Goal: Task Accomplishment & Management: Manage account settings

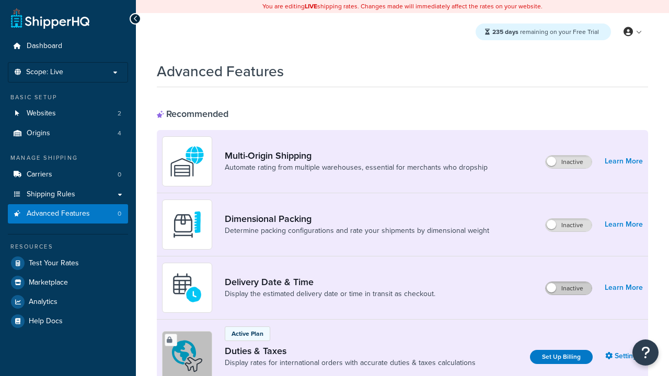
click at [568, 288] on label "Inactive" at bounding box center [568, 288] width 46 height 13
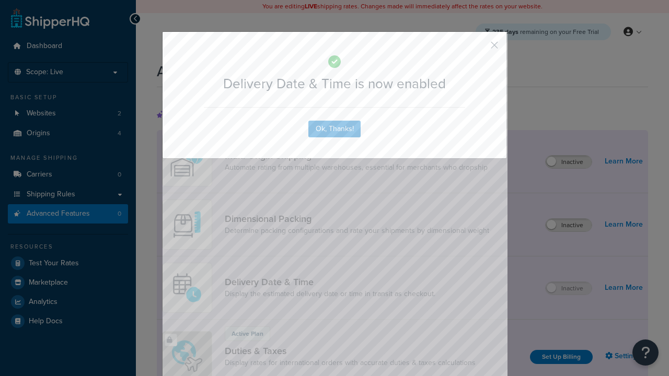
click at [479, 48] on button "button" at bounding box center [479, 49] width 3 height 3
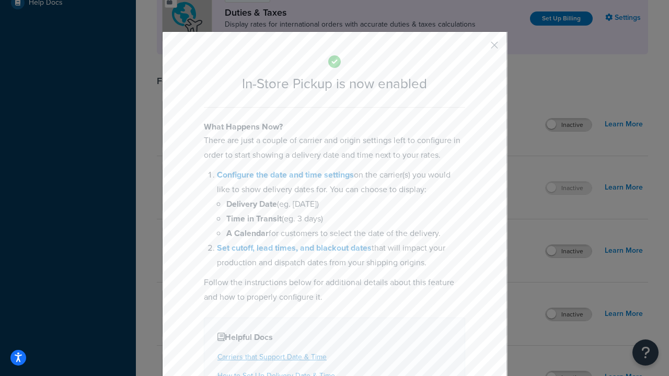
click at [479, 48] on button "button" at bounding box center [479, 49] width 3 height 3
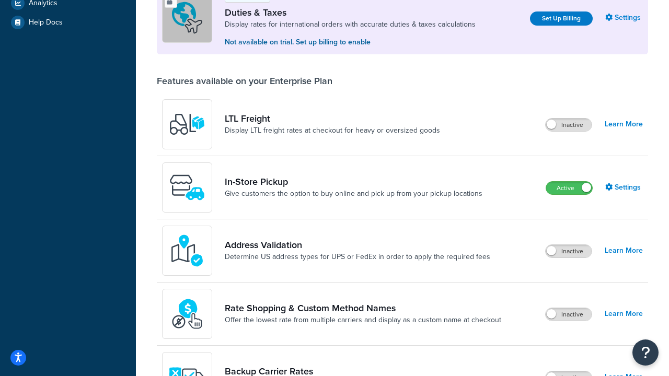
scroll to position [358, 0]
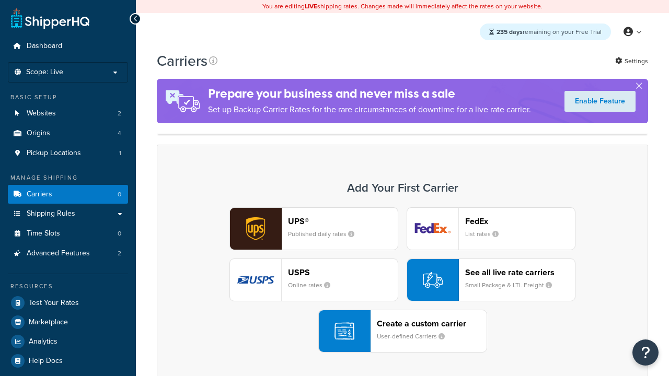
scroll to position [92, 0]
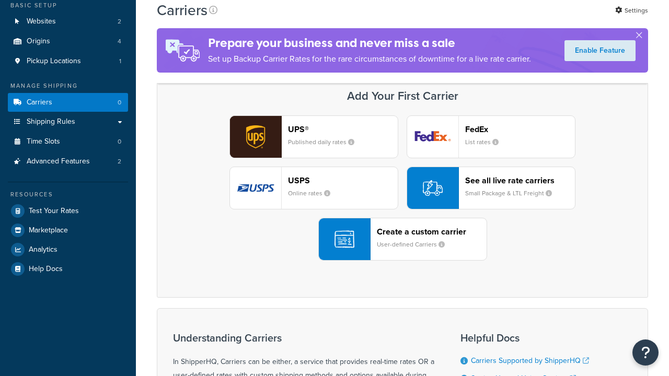
click at [402, 239] on div "Create a custom carrier User-defined Carriers" at bounding box center [432, 239] width 110 height 25
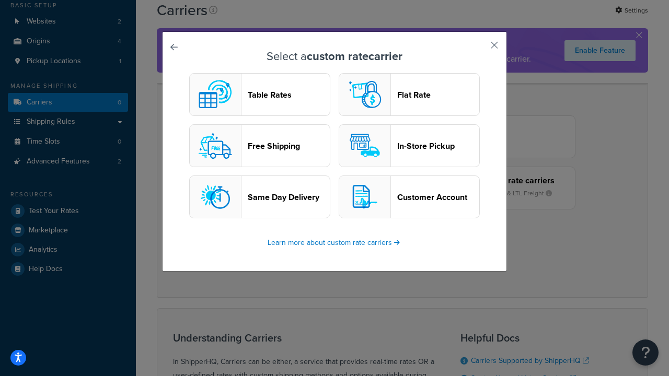
click at [409, 146] on header "In-Store Pickup" at bounding box center [438, 146] width 82 height 10
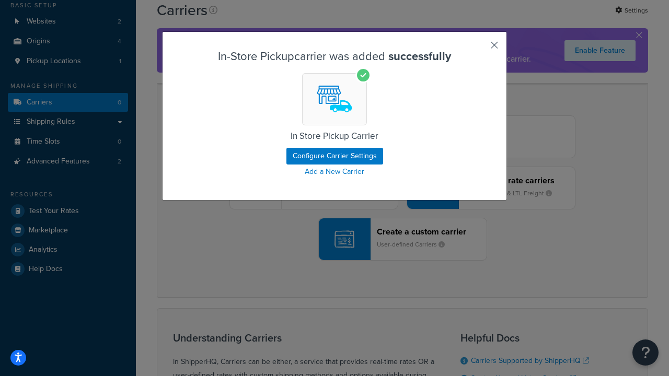
click at [479, 49] on button "button" at bounding box center [479, 49] width 3 height 3
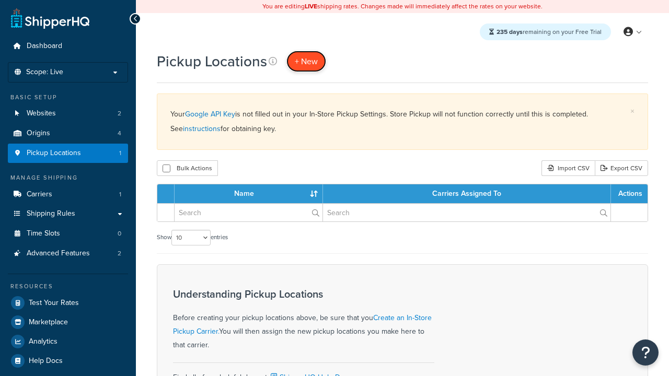
click at [306, 61] on span "+ New" at bounding box center [306, 61] width 23 height 12
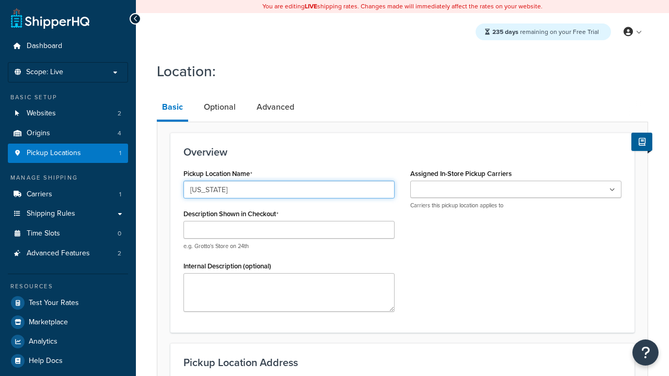
type input "[US_STATE]"
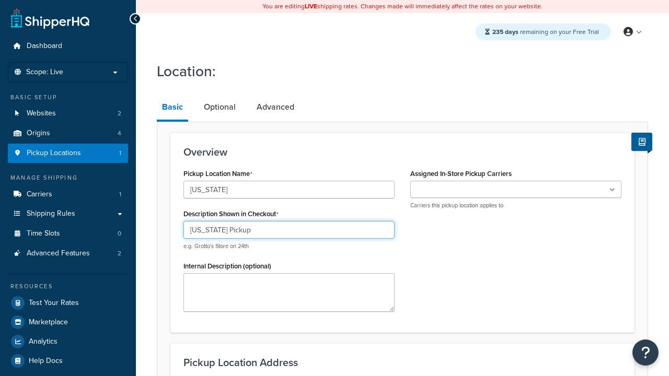
type input "California Pickup"
click at [516, 190] on ul at bounding box center [515, 189] width 211 height 17
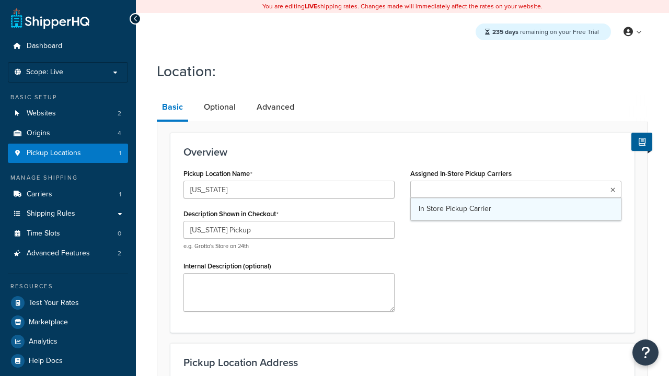
type input "3385 Michelson Drive"
type input "Suite B"
type input "Irvine"
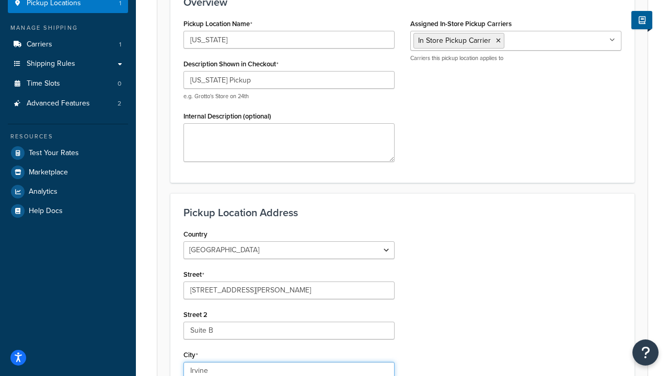
select select "5"
type input "Irvine"
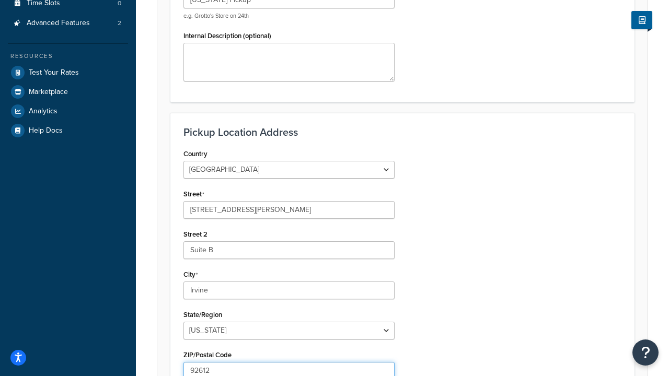
type input "92612"
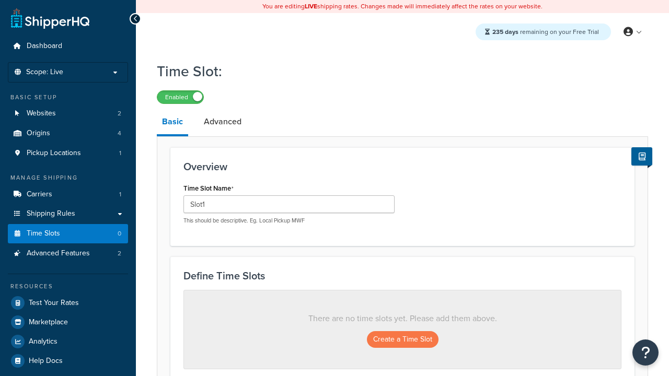
type input "Slot1"
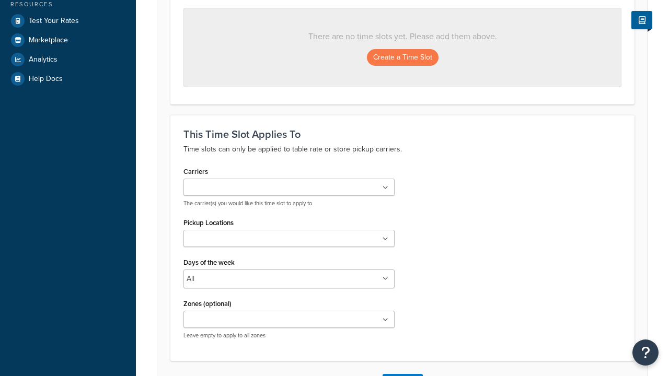
click at [289, 242] on ul at bounding box center [288, 238] width 211 height 17
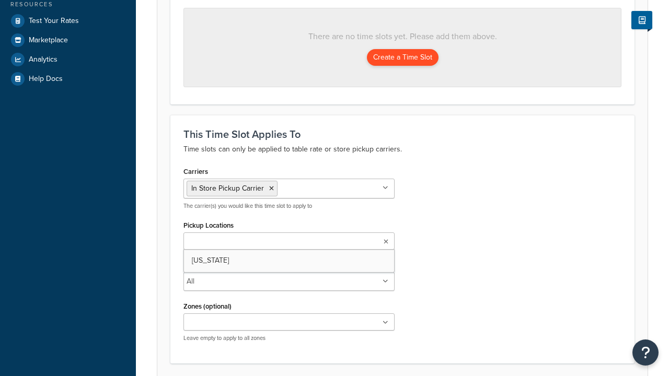
scroll to position [0, 0]
click at [402, 58] on button "Create a Time Slot" at bounding box center [403, 57] width 72 height 17
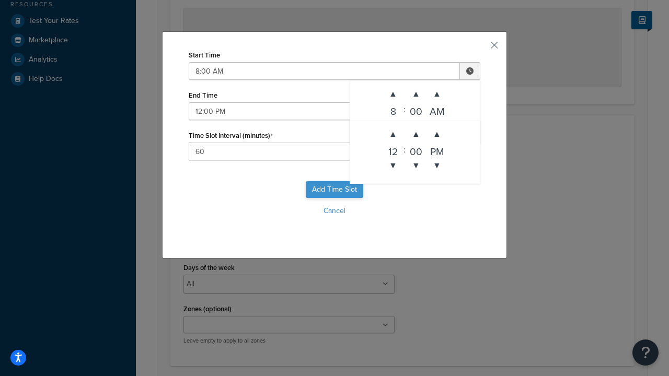
click at [334, 190] on button "Add Time Slot" at bounding box center [334, 189] width 57 height 17
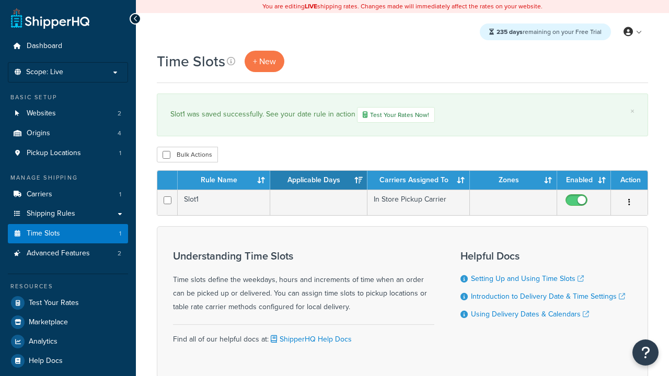
click at [224, 181] on th "Rule Name" at bounding box center [224, 180] width 92 height 19
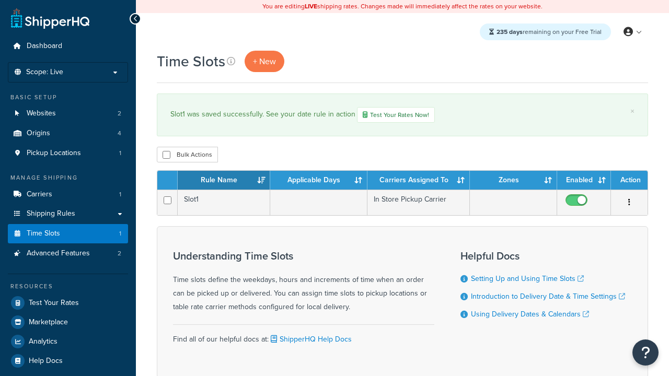
click at [224, 181] on th "Rule Name" at bounding box center [224, 180] width 92 height 19
click at [319, 181] on th "Applicable Days" at bounding box center [318, 180] width 97 height 19
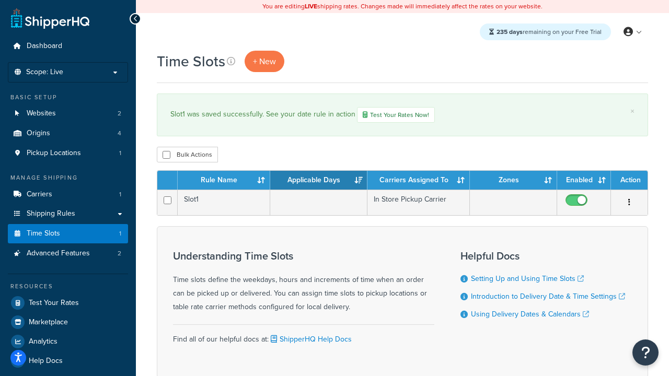
click at [319, 181] on th "Applicable Days" at bounding box center [318, 180] width 97 height 19
click at [418, 181] on th "Carriers Assigned To" at bounding box center [418, 180] width 102 height 19
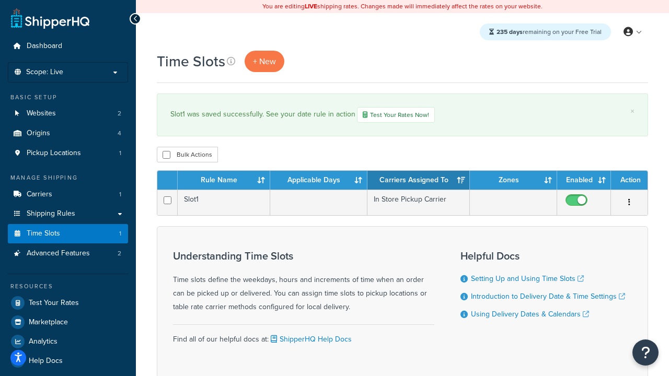
click at [513, 181] on th "Zones" at bounding box center [513, 180] width 87 height 19
click at [584, 181] on th "Enabled" at bounding box center [584, 180] width 54 height 19
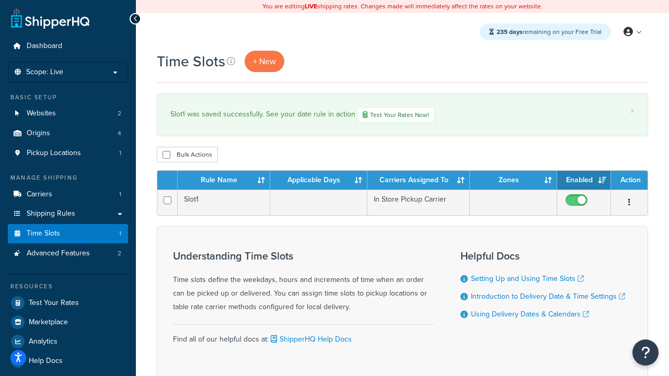
click at [584, 181] on th "Enabled" at bounding box center [584, 180] width 54 height 19
click at [629, 181] on th "Action" at bounding box center [629, 180] width 37 height 19
click at [166, 156] on input "checkbox" at bounding box center [166, 155] width 8 height 8
checkbox input "true"
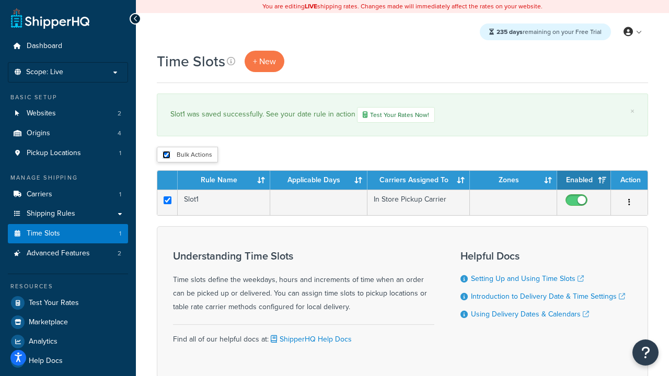
checkbox input "true"
click at [0, 0] on button "Delete" at bounding box center [0, 0] width 0 height 0
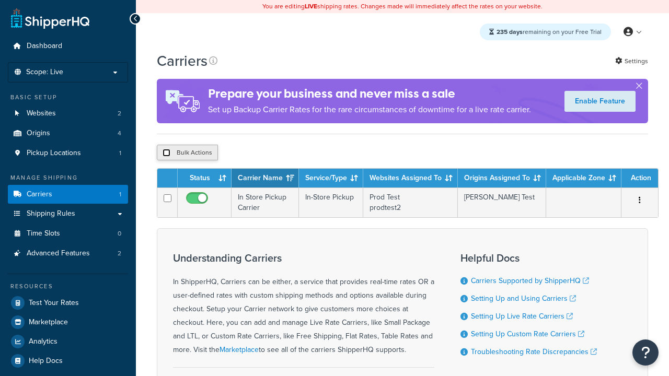
click at [166, 154] on input "checkbox" at bounding box center [166, 153] width 8 height 8
checkbox input "true"
click at [0, 0] on button "Delete" at bounding box center [0, 0] width 0 height 0
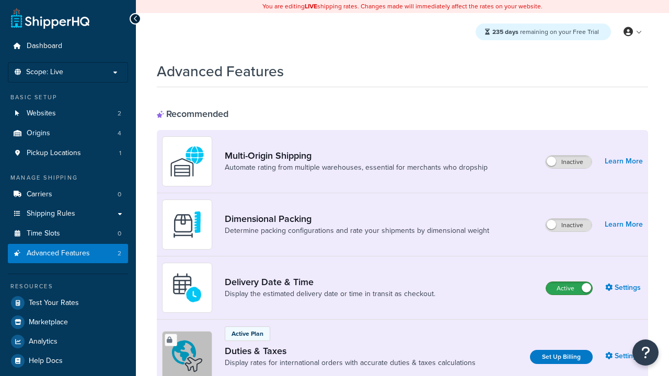
click at [569, 288] on label "Active" at bounding box center [569, 288] width 46 height 13
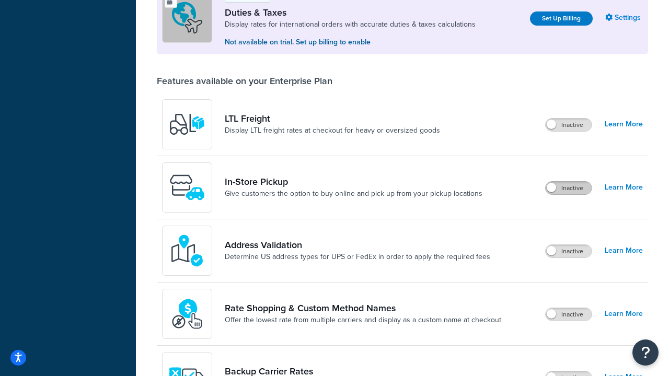
scroll to position [319, 0]
